Goal: Task Accomplishment & Management: Complete application form

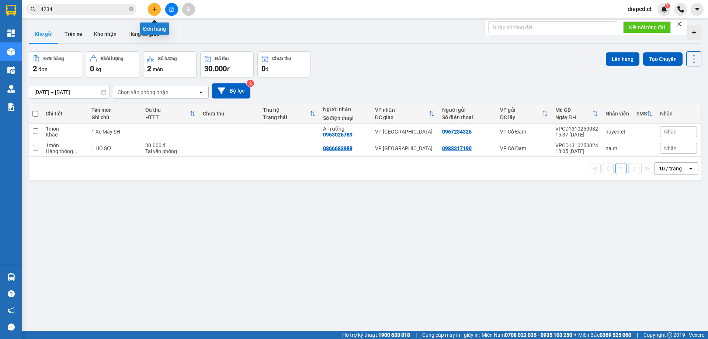
click at [156, 11] on icon "plus" at bounding box center [154, 9] width 5 height 5
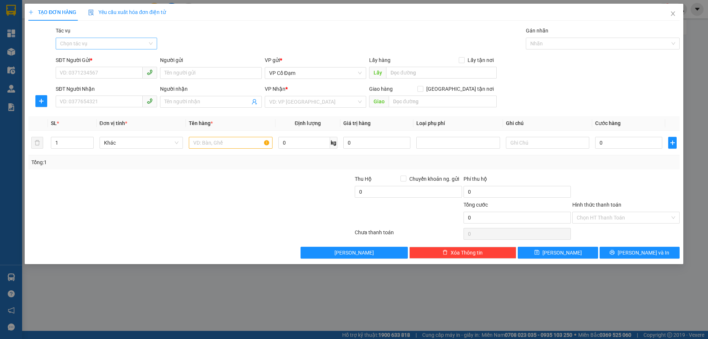
click at [101, 41] on input "Tác vụ" at bounding box center [103, 43] width 87 height 11
click at [100, 59] on div "Nhập hàng lên xe" at bounding box center [106, 58] width 93 height 8
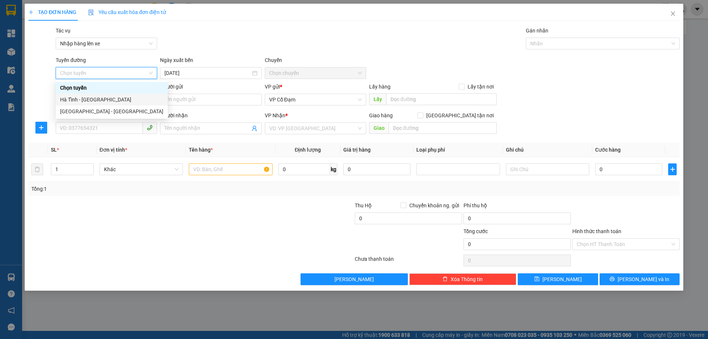
click at [91, 99] on div "Hà Tĩnh - [GEOGRAPHIC_DATA]" at bounding box center [111, 100] width 103 height 8
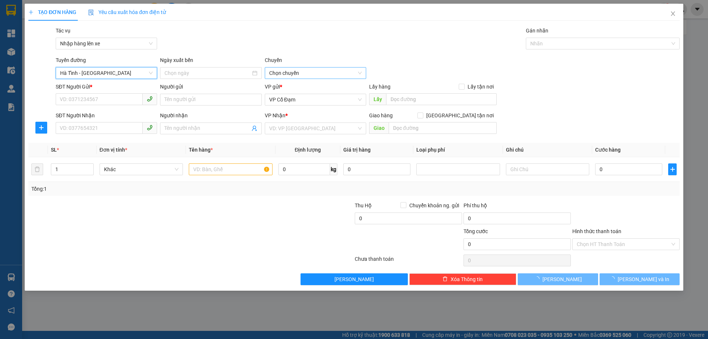
type input "[DATE]"
click at [292, 73] on span "06:00 - 38H-048.28" at bounding box center [315, 72] width 93 height 11
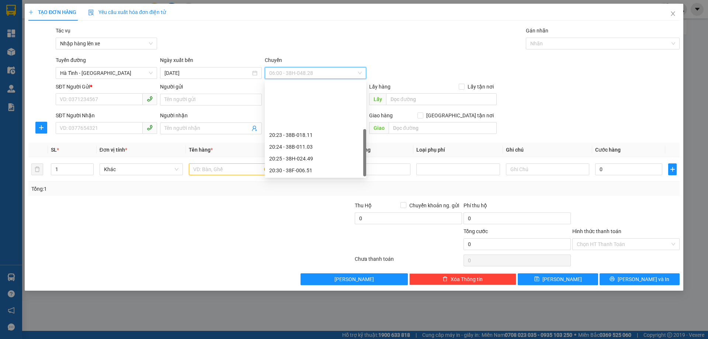
scroll to position [59, 0]
click at [304, 98] on div "20:25 - 38H-024.49" at bounding box center [315, 100] width 93 height 8
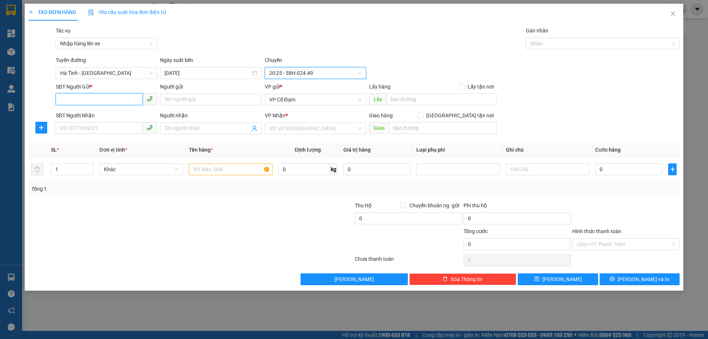
click at [75, 97] on input "SĐT Người Gửi *" at bounding box center [99, 99] width 87 height 12
paste input "0989347156"
type input "0989347156"
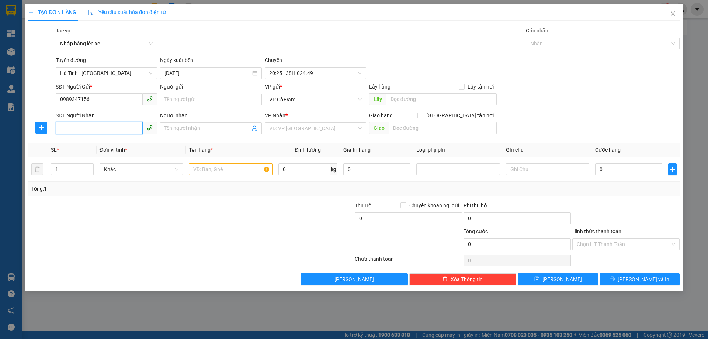
click at [92, 126] on input "SĐT Người Nhận" at bounding box center [99, 128] width 87 height 12
paste input "0919604853"
click at [301, 103] on span "VP Cổ Đạm" at bounding box center [315, 99] width 93 height 11
type input "0919604853"
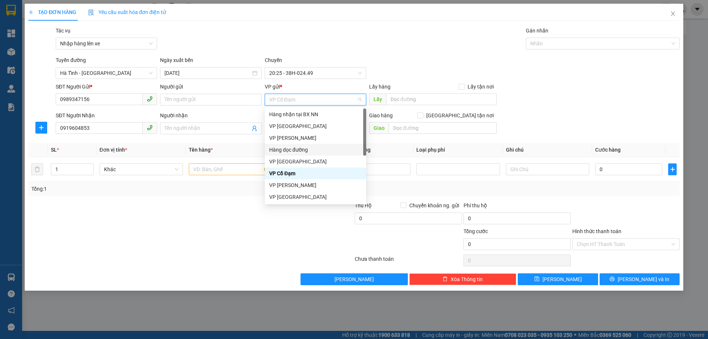
click at [296, 149] on div "Hàng dọc đường" at bounding box center [315, 150] width 93 height 8
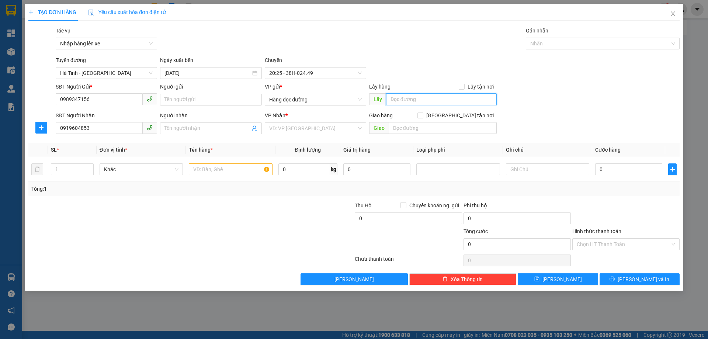
click at [427, 104] on input "text" at bounding box center [441, 99] width 111 height 12
type input "[PERSON_NAME] - Loan Toại"
click at [321, 128] on input "search" at bounding box center [312, 128] width 87 height 11
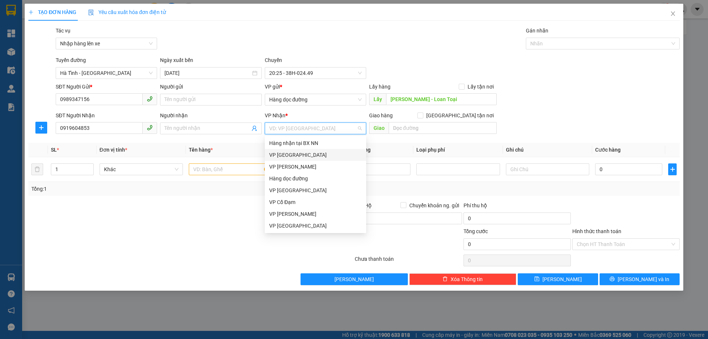
click at [292, 152] on div "VP [GEOGRAPHIC_DATA]" at bounding box center [315, 155] width 93 height 8
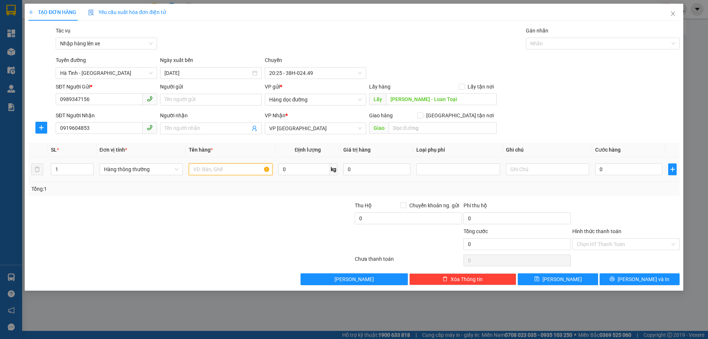
click at [235, 171] on input "text" at bounding box center [230, 169] width 83 height 12
type input "1 XỐP + 1 BÌ"
type input "2"
click at [91, 167] on span "up" at bounding box center [89, 167] width 4 height 4
click at [555, 279] on button "[PERSON_NAME]" at bounding box center [558, 279] width 80 height 12
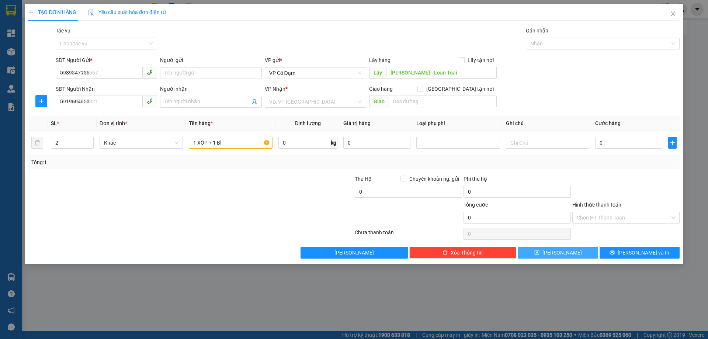
type input "1"
click at [671, 13] on icon "close" at bounding box center [673, 14] width 6 height 6
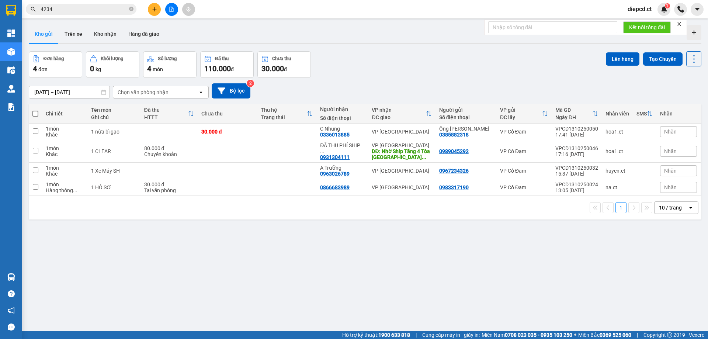
click at [70, 14] on span "4234" at bounding box center [81, 9] width 111 height 11
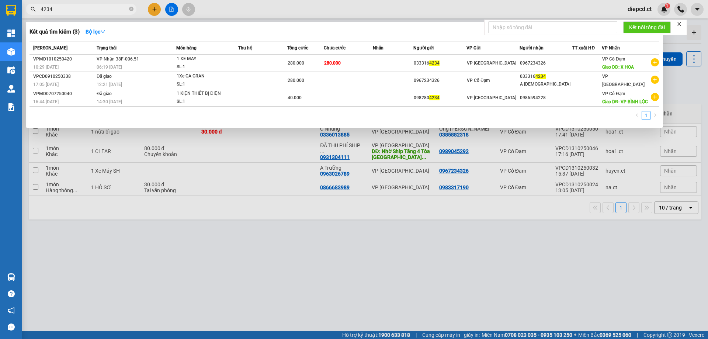
click at [70, 14] on span "4234" at bounding box center [81, 9] width 111 height 11
click at [71, 10] on input "4234" at bounding box center [84, 9] width 87 height 8
paste input "0364839708"
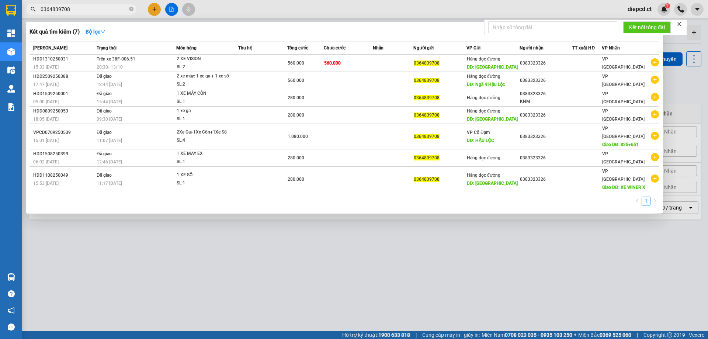
type input "0364839708"
